Goal: Task Accomplishment & Management: Complete application form

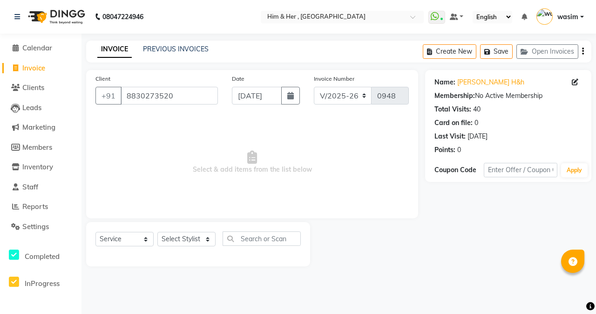
select select "5934"
select select "service"
click at [188, 238] on select "Select Stylist [PERSON_NAME] Anam [PERSON_NAME] [PERSON_NAME]" at bounding box center [186, 239] width 58 height 14
select select "42532"
click at [157, 232] on select "Select Stylist [PERSON_NAME] Anam [PERSON_NAME] [PERSON_NAME]" at bounding box center [186, 239] width 58 height 14
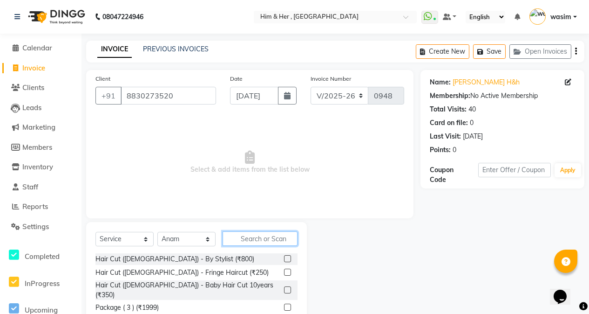
click at [253, 240] on input "text" at bounding box center [260, 238] width 75 height 14
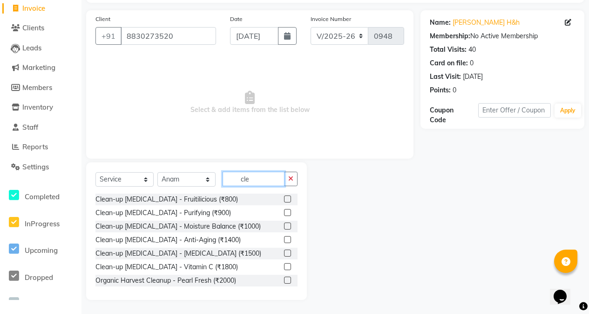
click at [269, 179] on input "cle" at bounding box center [254, 178] width 62 height 14
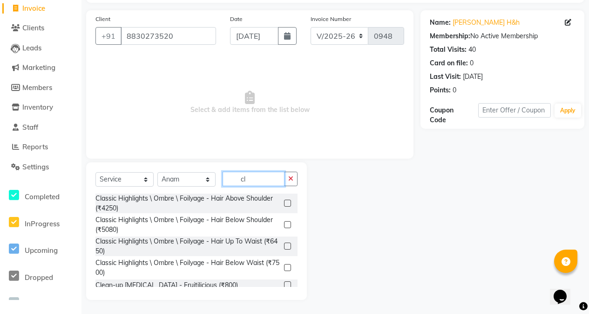
type input "c"
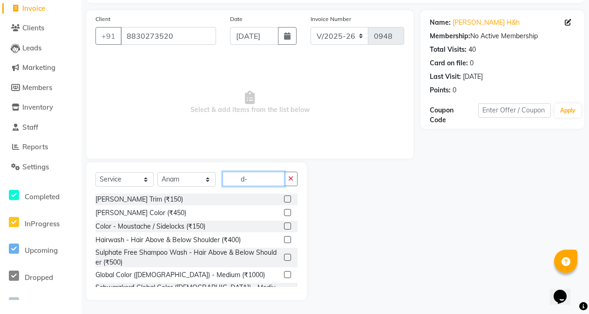
scroll to position [21, 0]
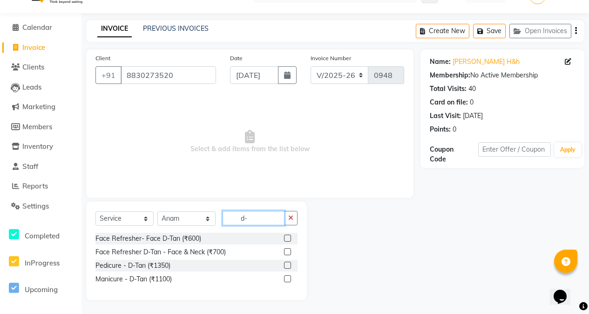
type input "d-"
click at [172, 208] on div "Select Service Product Membership Package Voucher Prepaid Gift Card Select Styl…" at bounding box center [196, 250] width 221 height 98
click at [174, 214] on select "Select Stylist [PERSON_NAME] Anam [PERSON_NAME] [PERSON_NAME]" at bounding box center [186, 218] width 58 height 14
select select "42530"
click at [157, 211] on select "Select Stylist [PERSON_NAME] Anam [PERSON_NAME] [PERSON_NAME]" at bounding box center [186, 218] width 58 height 14
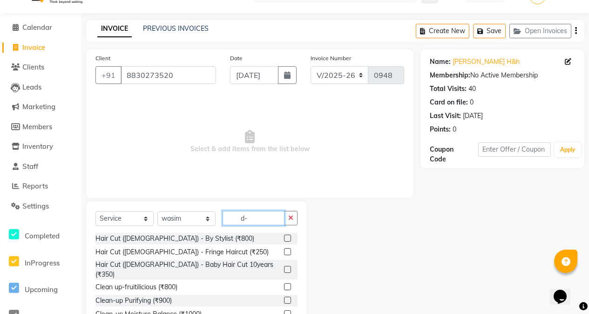
click at [255, 223] on input "d-" at bounding box center [254, 218] width 62 height 14
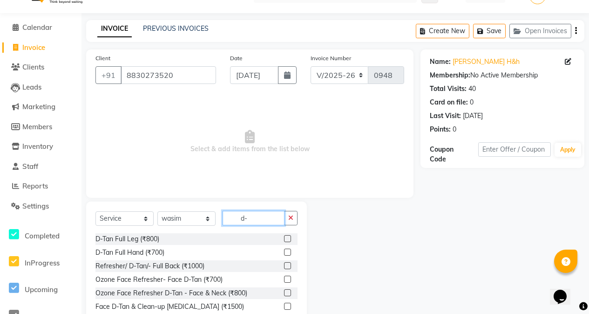
scroll to position [47, 0]
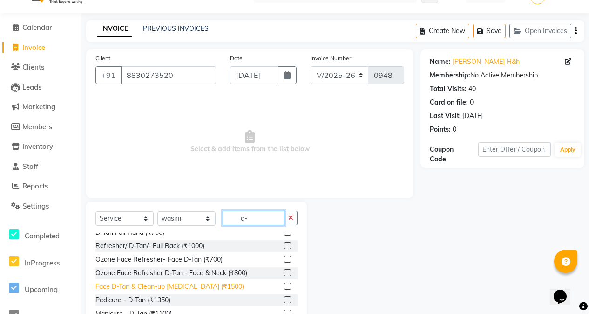
type input "d-"
click at [193, 289] on div "Face D-Tan & Clean-up [MEDICAL_DATA] (₹1500)" at bounding box center [170, 286] width 149 height 10
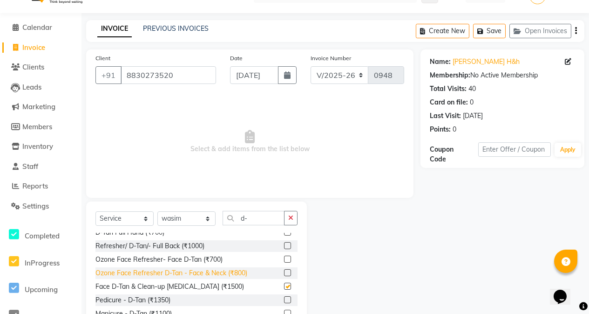
checkbox input "false"
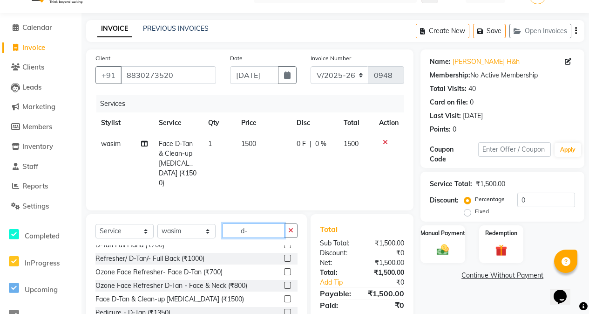
click at [260, 229] on input "d-" at bounding box center [254, 230] width 62 height 14
type input "d"
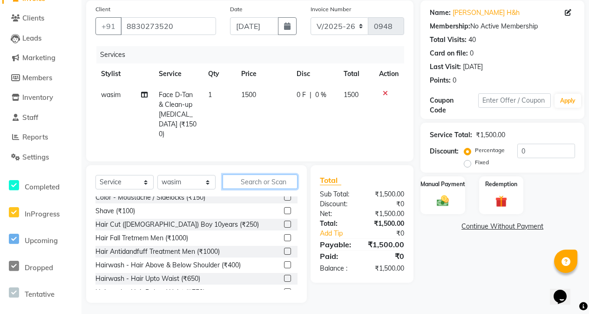
scroll to position [326, 0]
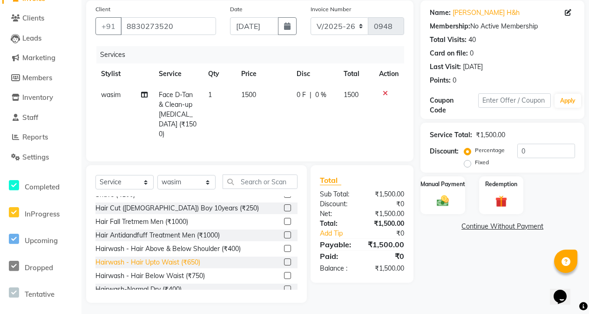
click at [196, 257] on div "Hairwash - Hair Upto Waist (₹650)" at bounding box center [148, 262] width 105 height 10
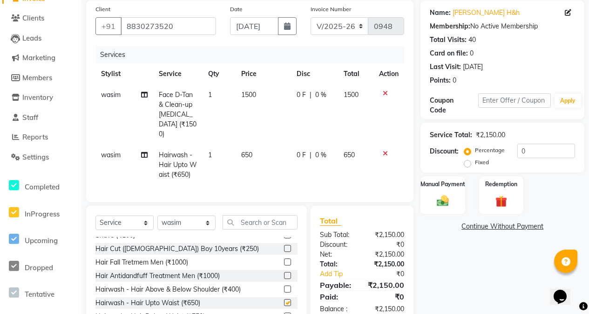
checkbox input "false"
click at [446, 199] on img at bounding box center [443, 200] width 20 height 14
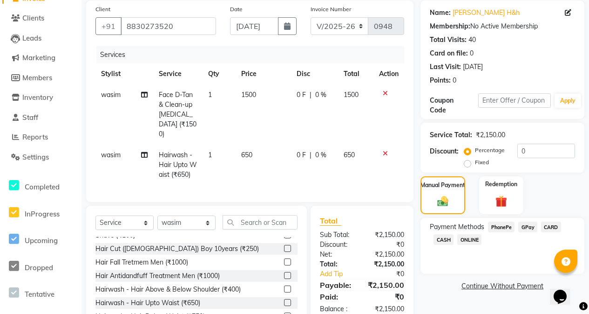
click at [531, 228] on span "GPay" at bounding box center [528, 226] width 19 height 11
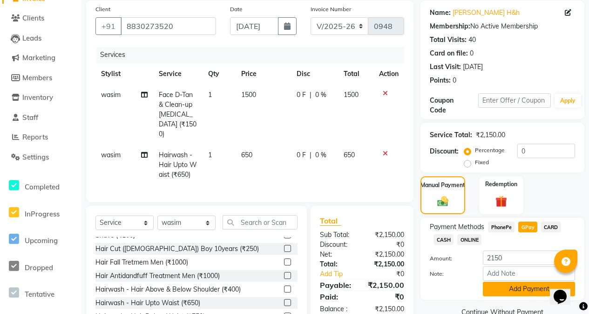
click at [515, 285] on button "Add Payment" at bounding box center [529, 288] width 92 height 14
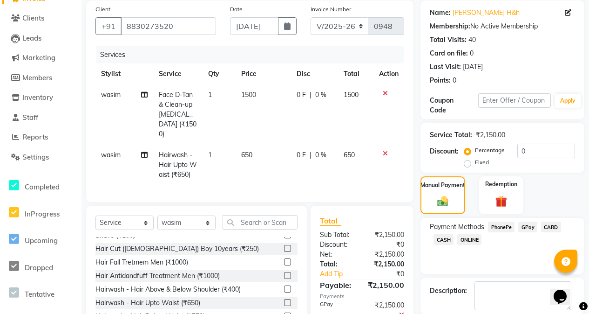
scroll to position [129, 0]
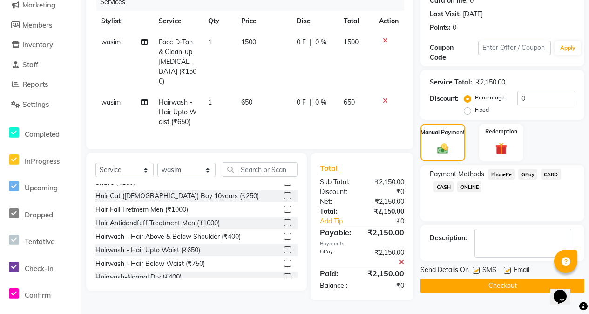
click at [479, 267] on label at bounding box center [476, 270] width 7 height 7
click at [479, 267] on input "checkbox" at bounding box center [476, 270] width 6 height 6
checkbox input "false"
click at [479, 278] on button "Checkout" at bounding box center [503, 285] width 164 height 14
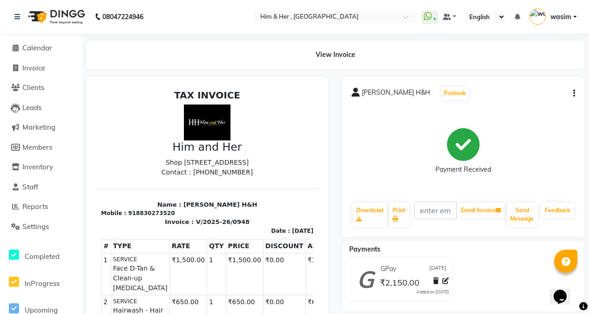
click at [576, 96] on div "[PERSON_NAME] H&H Prebook Payment Received Download Print Email Invoice Send Me…" at bounding box center [463, 156] width 242 height 160
click at [573, 95] on button "button" at bounding box center [573, 94] width 6 height 10
click at [513, 97] on div "Edit Item Staff" at bounding box center [528, 94] width 64 height 12
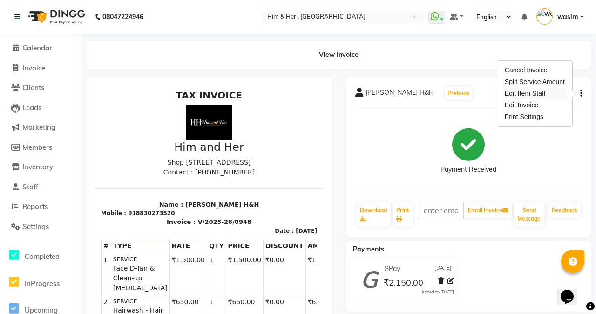
select select
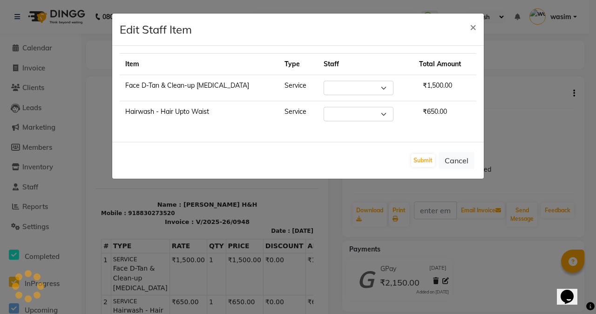
select select "42530"
click at [346, 88] on select "Select [PERSON_NAME] Anam [PERSON_NAME] [PERSON_NAME]" at bounding box center [359, 88] width 70 height 14
select select "42532"
click at [324, 81] on select "Select [PERSON_NAME] Anam [PERSON_NAME] [PERSON_NAME]" at bounding box center [359, 88] width 70 height 14
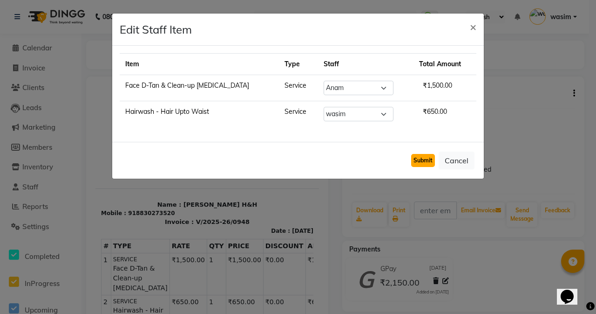
click at [425, 159] on button "Submit" at bounding box center [423, 160] width 24 height 13
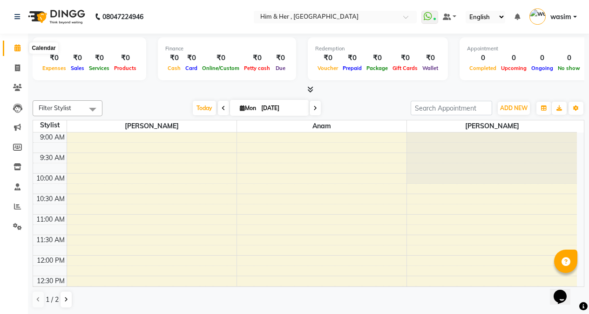
click at [20, 51] on span at bounding box center [17, 48] width 16 height 11
click at [16, 69] on icon at bounding box center [17, 67] width 5 height 7
select select "5934"
select select "service"
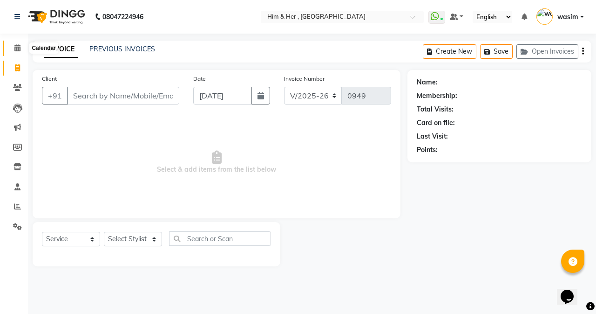
click at [14, 46] on icon at bounding box center [17, 47] width 6 height 7
